Goal: Information Seeking & Learning: Learn about a topic

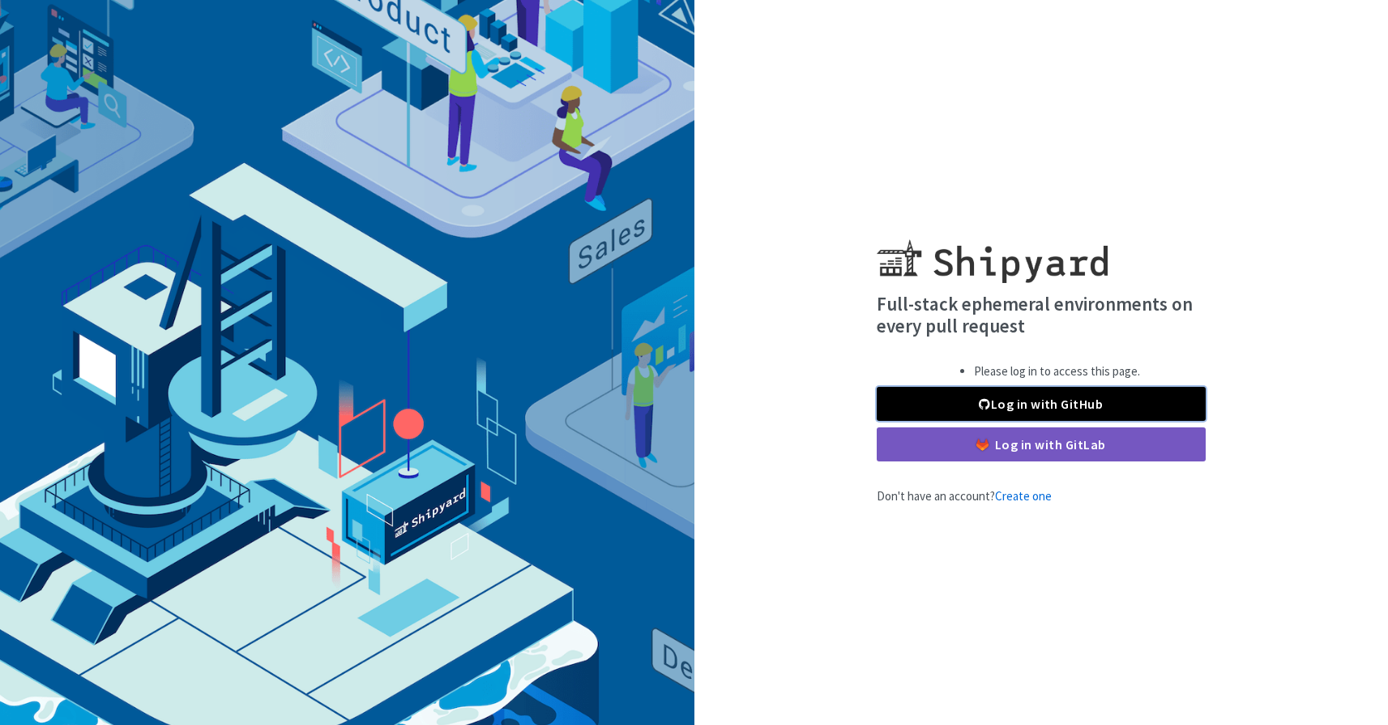
click at [969, 406] on link "Log in with GitHub" at bounding box center [1041, 404] width 329 height 34
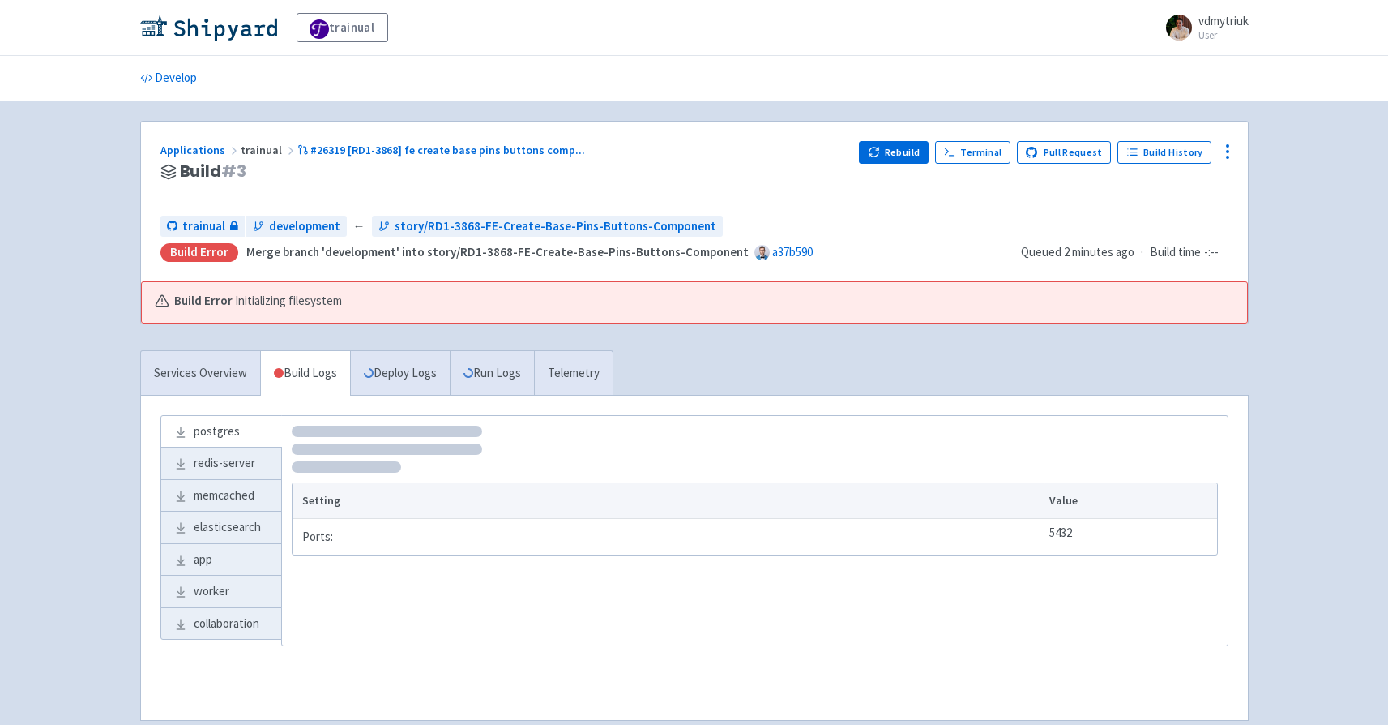
scroll to position [85, 0]
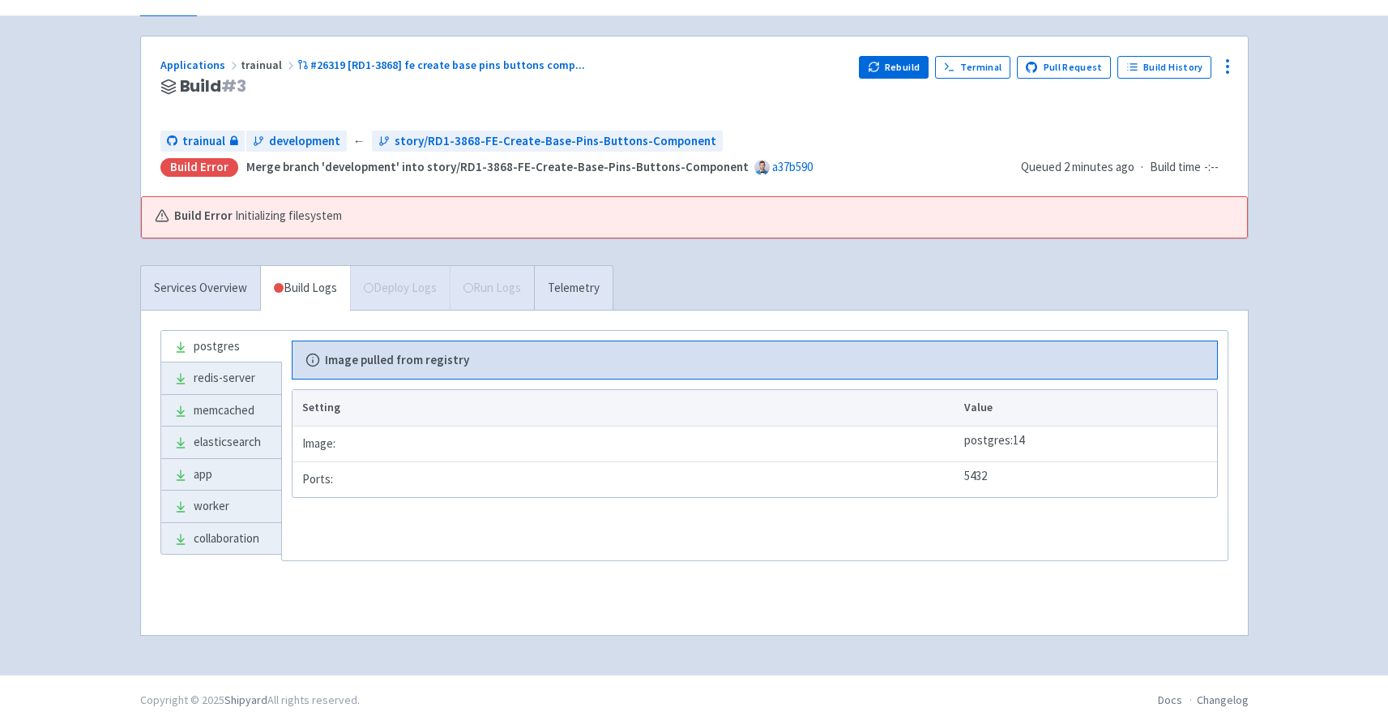
click at [362, 363] on b "Image pulled from registry" at bounding box center [397, 360] width 144 height 19
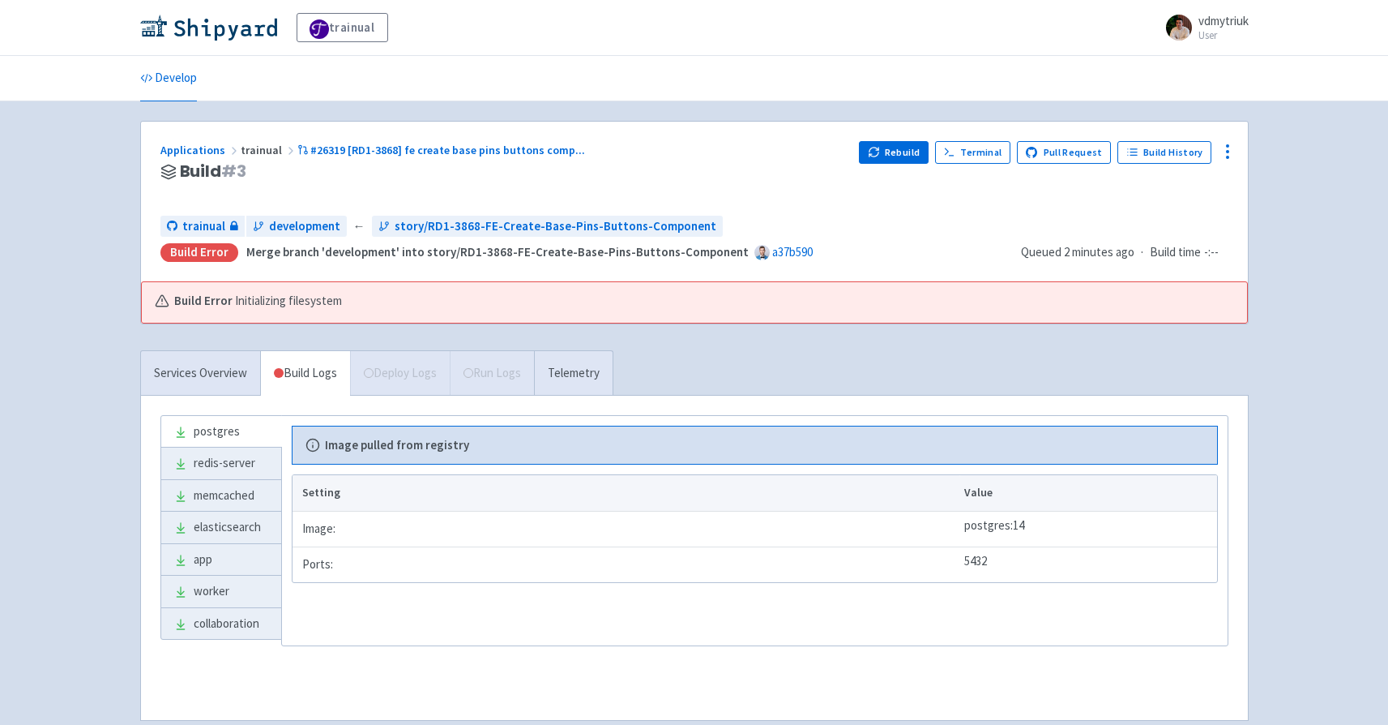
click at [274, 303] on span "Initializing filesystem" at bounding box center [288, 301] width 107 height 19
click at [1073, 258] on time "2 minutes ago" at bounding box center [1099, 251] width 71 height 15
click at [220, 351] on div "Services Overview Build Logs Deploy Logs Run Logs Telemetry" at bounding box center [376, 372] width 473 height 45
click at [213, 361] on link "Services Overview" at bounding box center [200, 373] width 119 height 45
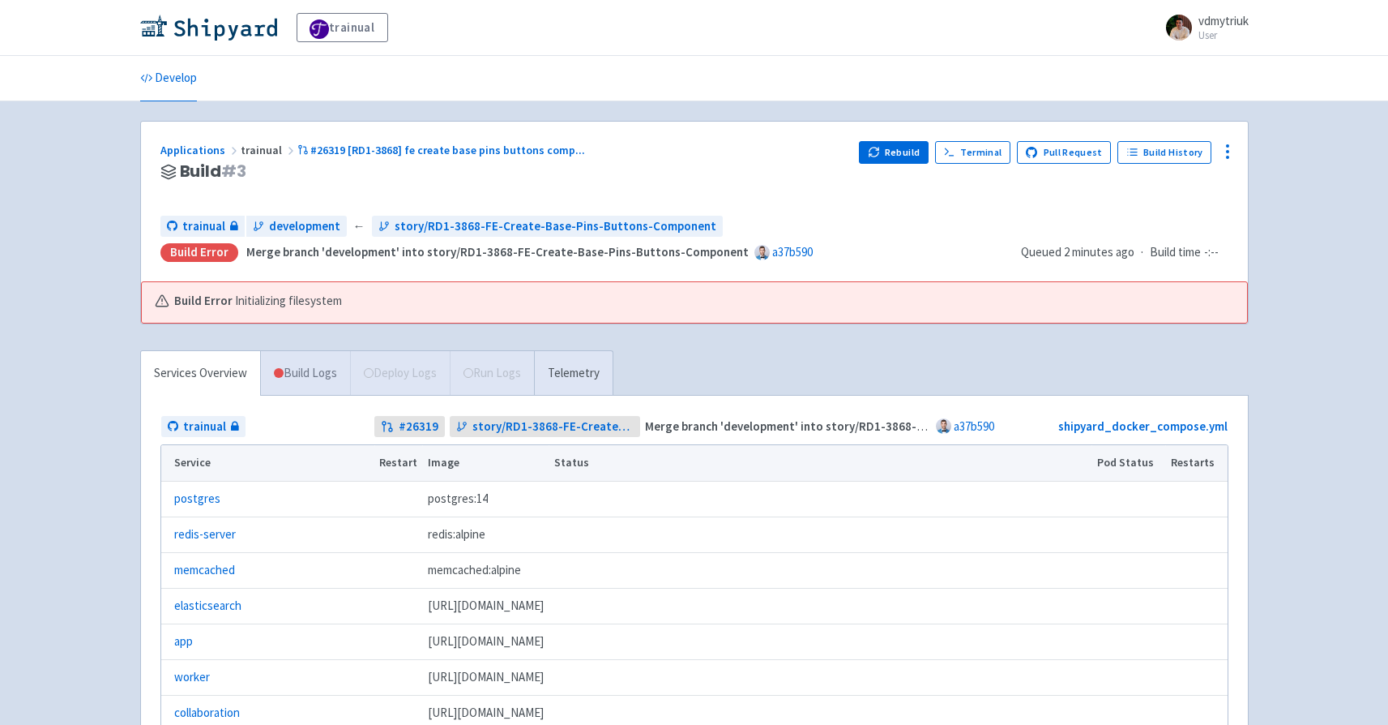
click at [297, 372] on link "Build Logs" at bounding box center [305, 373] width 89 height 45
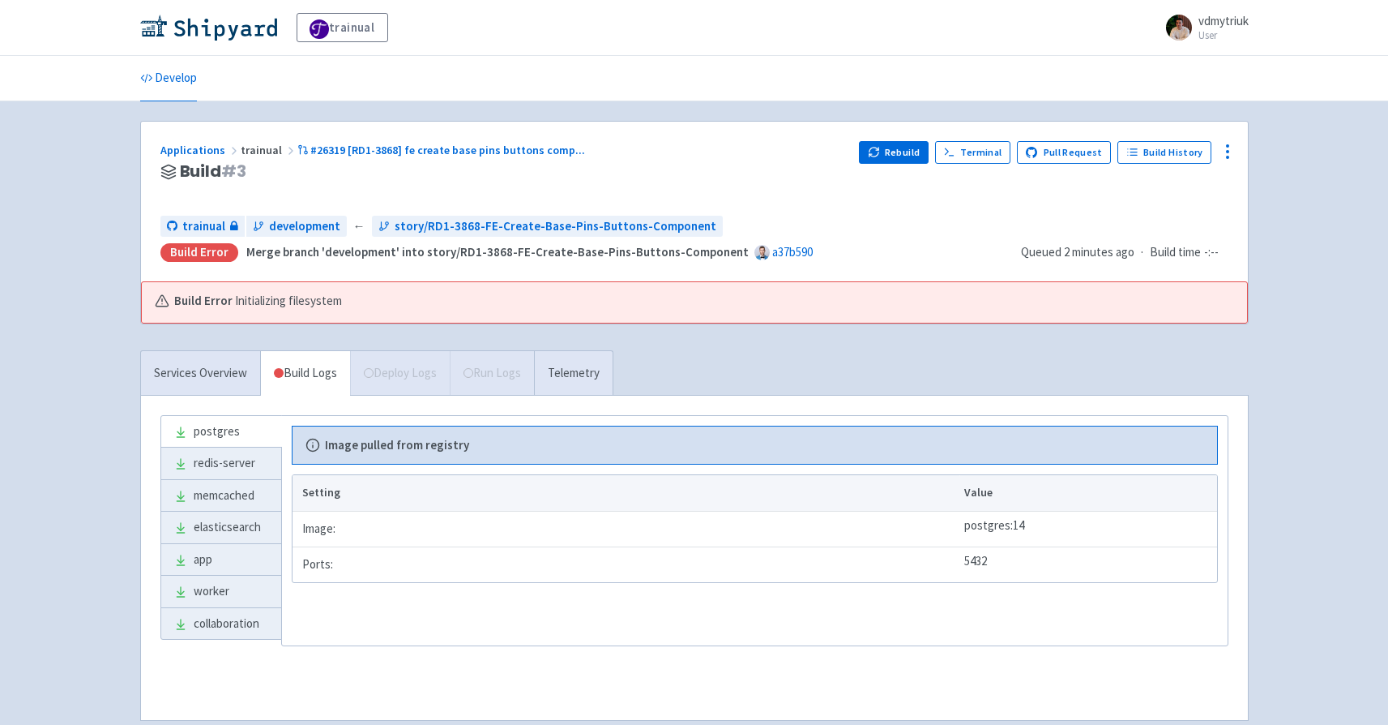
scroll to position [85, 0]
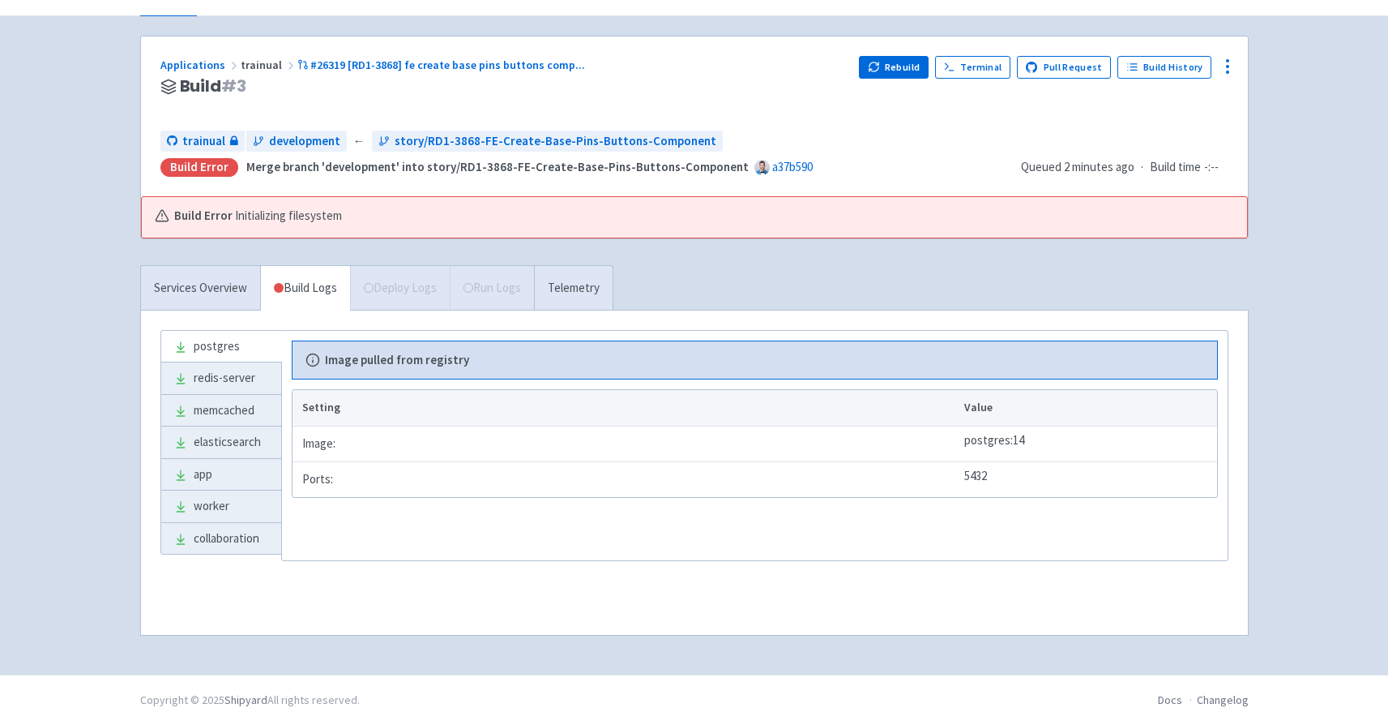
click at [275, 222] on span "Initializing filesystem" at bounding box center [288, 216] width 107 height 19
copy div "Initializing filesystem"
click at [181, 219] on b "Build Error" at bounding box center [203, 216] width 58 height 19
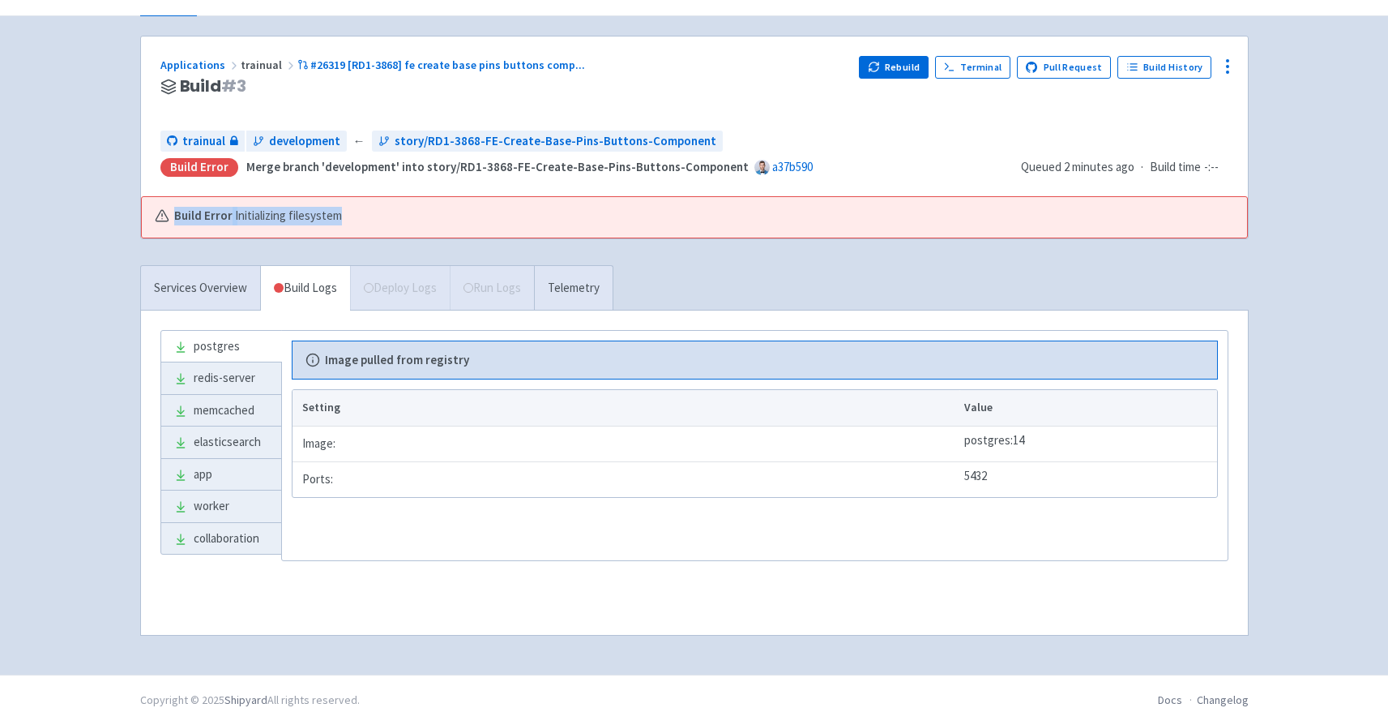
drag, startPoint x: 174, startPoint y: 218, endPoint x: 348, endPoint y: 218, distance: 174.2
click at [348, 218] on div "Build Error Initializing filesystem" at bounding box center [686, 216] width 1063 height 19
copy div "Build Error Initializing filesystem"
click at [514, 167] on strong "Merge branch 'development' into story/RD1-3868-FE-Create-Base-Pins-Buttons-Comp…" at bounding box center [497, 166] width 502 height 15
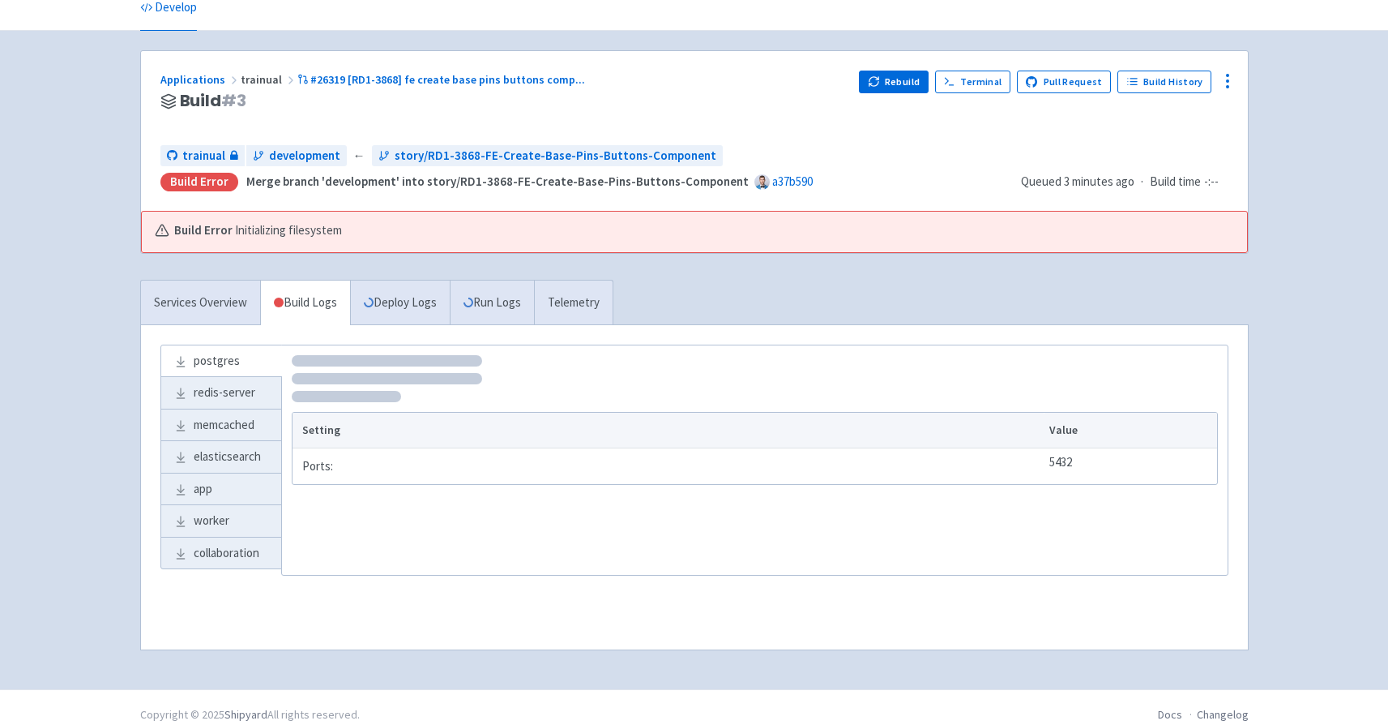
scroll to position [85, 0]
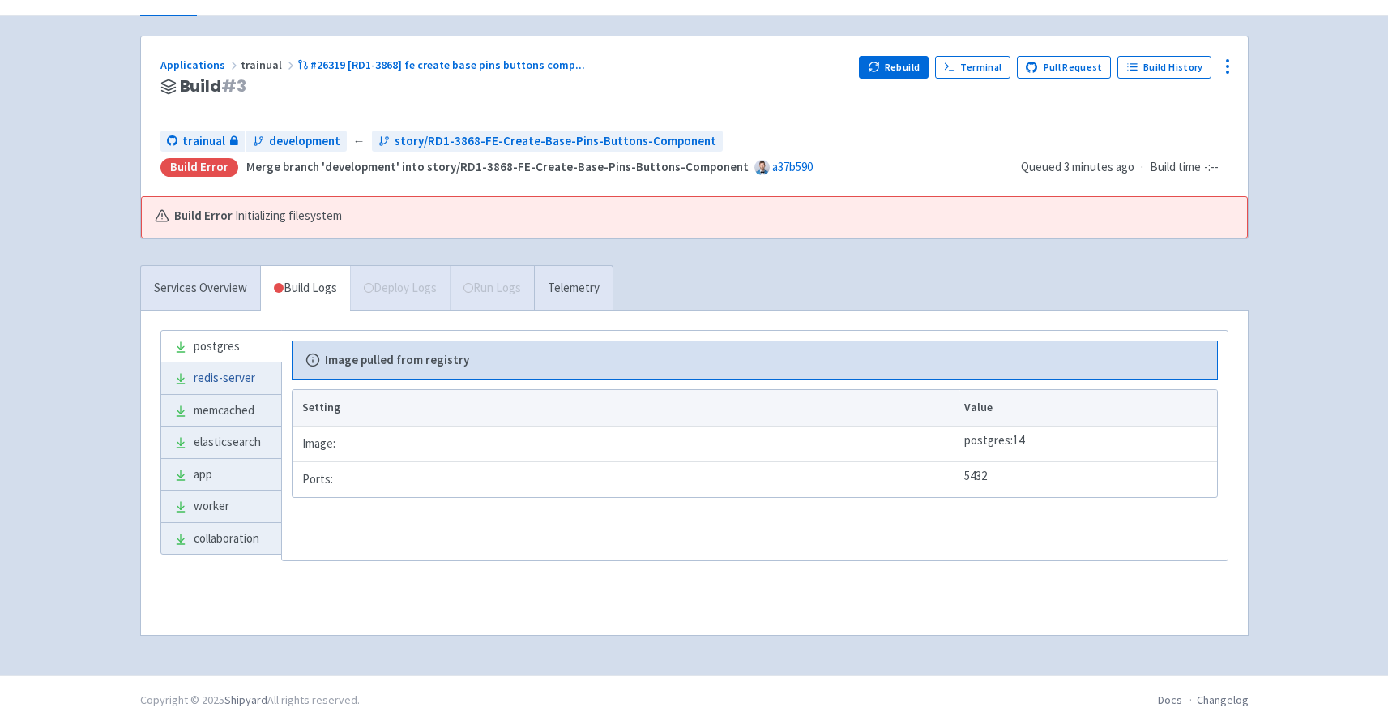
click at [222, 385] on link "redis-server" at bounding box center [221, 378] width 120 height 32
click at [212, 415] on link "memcached" at bounding box center [221, 411] width 120 height 32
click at [204, 446] on link "elasticsearch" at bounding box center [221, 442] width 120 height 32
click at [215, 472] on link "app" at bounding box center [221, 475] width 120 height 32
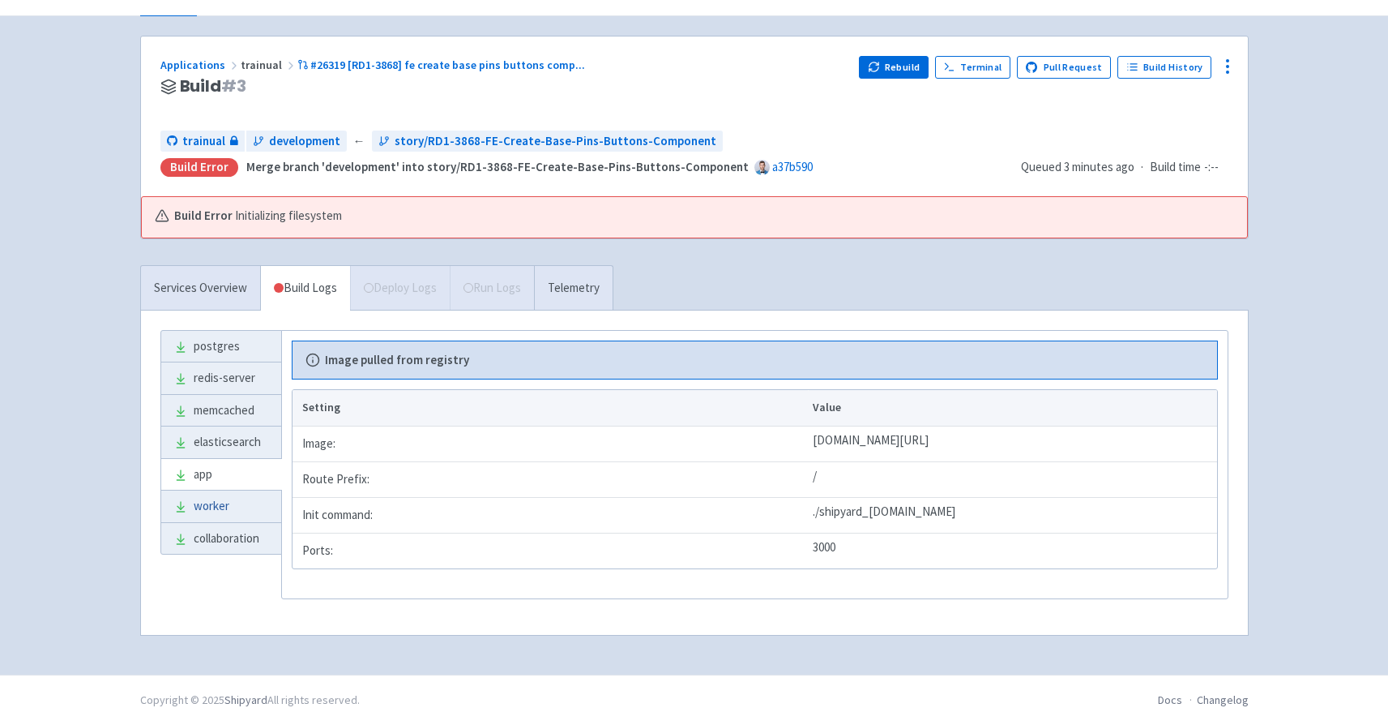
click at [215, 509] on link "worker" at bounding box center [221, 506] width 120 height 32
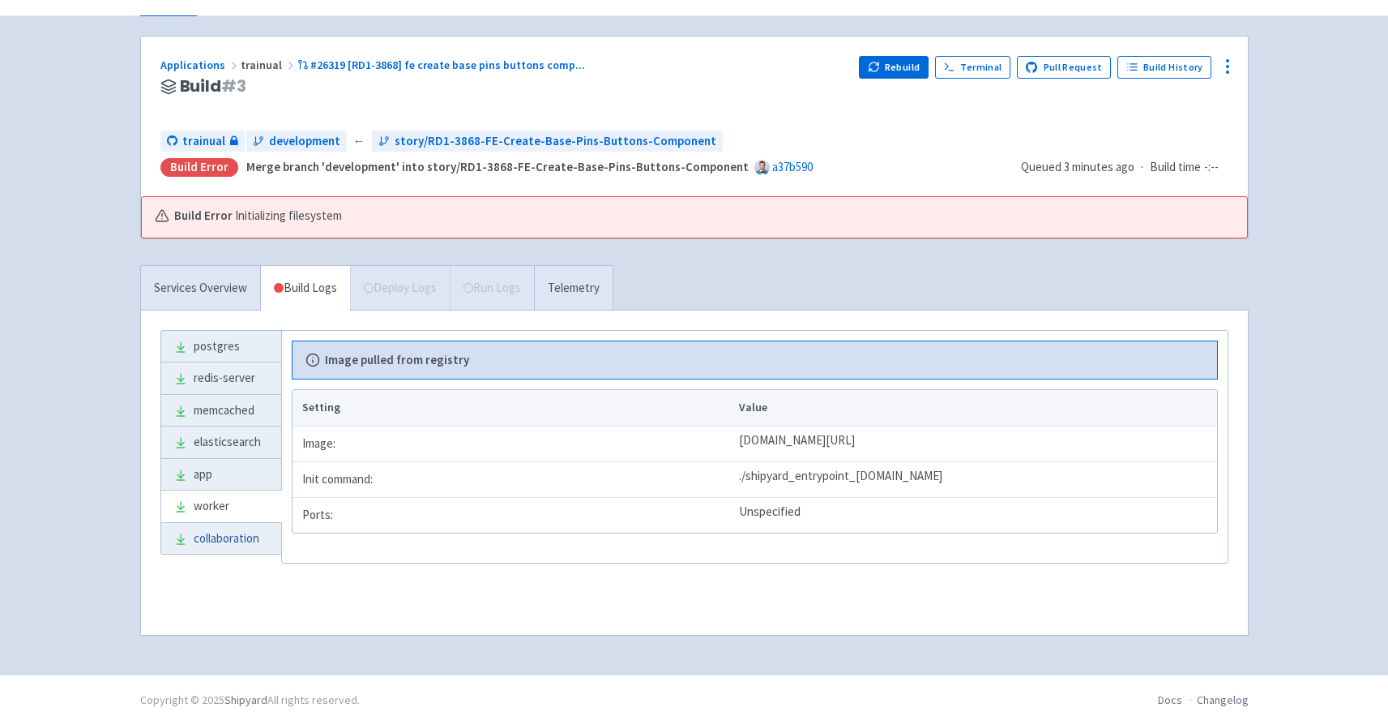
click at [213, 539] on link "collaboration" at bounding box center [221, 539] width 120 height 32
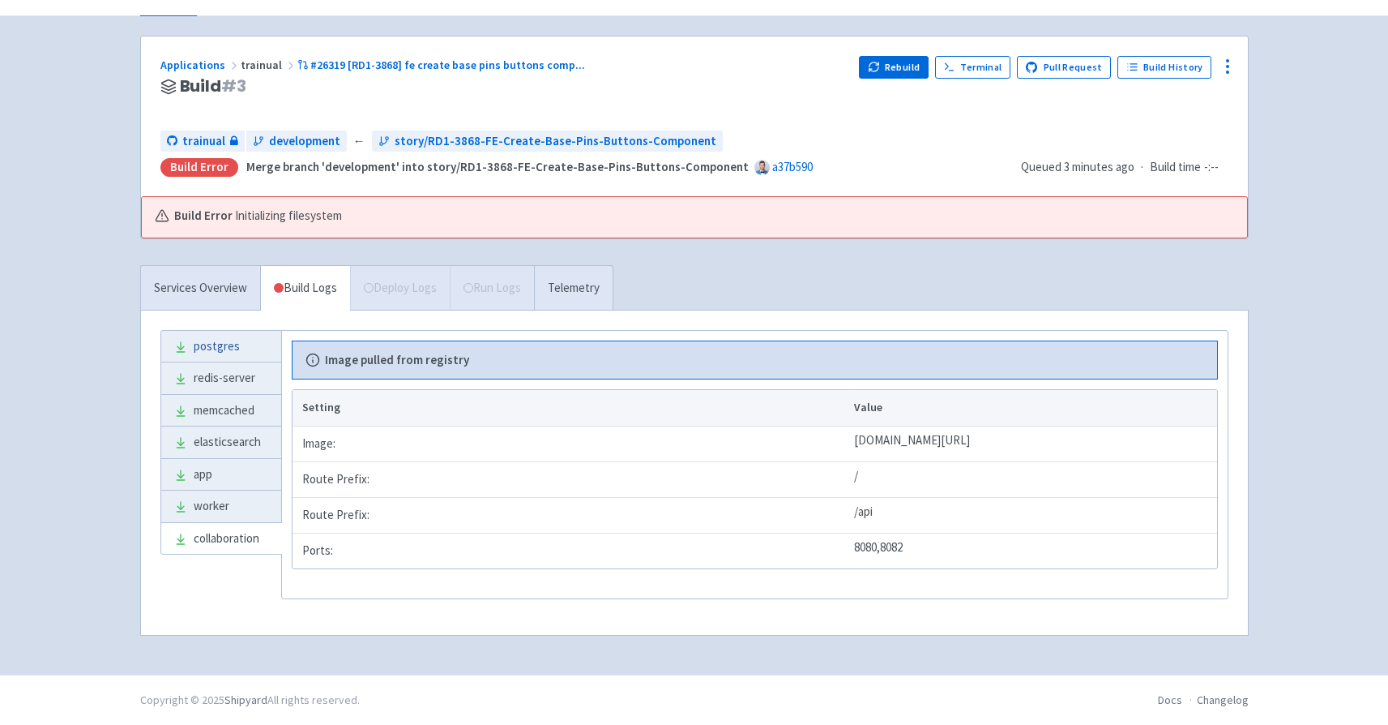
click at [199, 349] on link "postgres" at bounding box center [221, 347] width 120 height 32
